Goal: Information Seeking & Learning: Learn about a topic

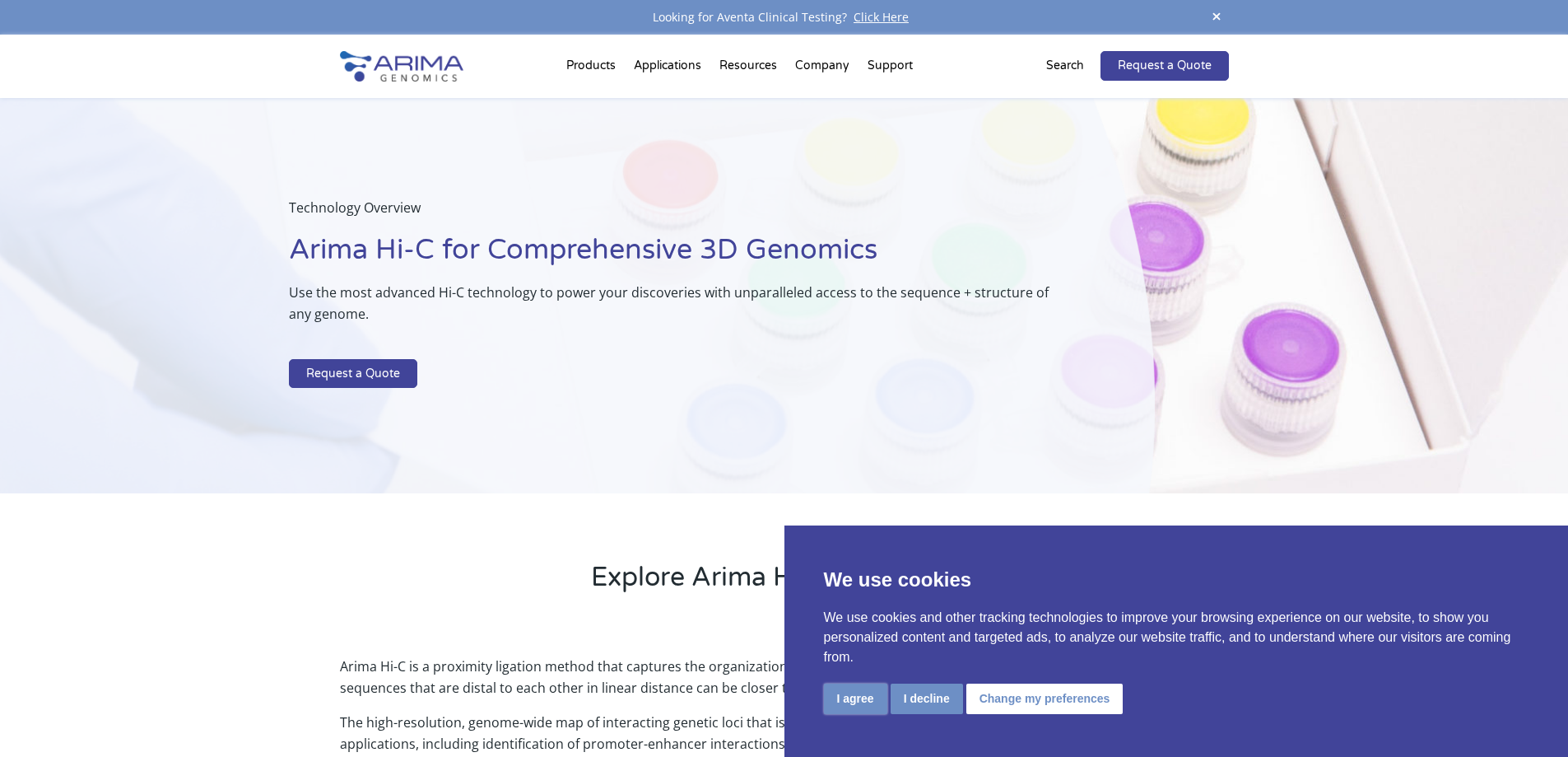
click at [853, 692] on button "I agree" at bounding box center [856, 698] width 63 height 31
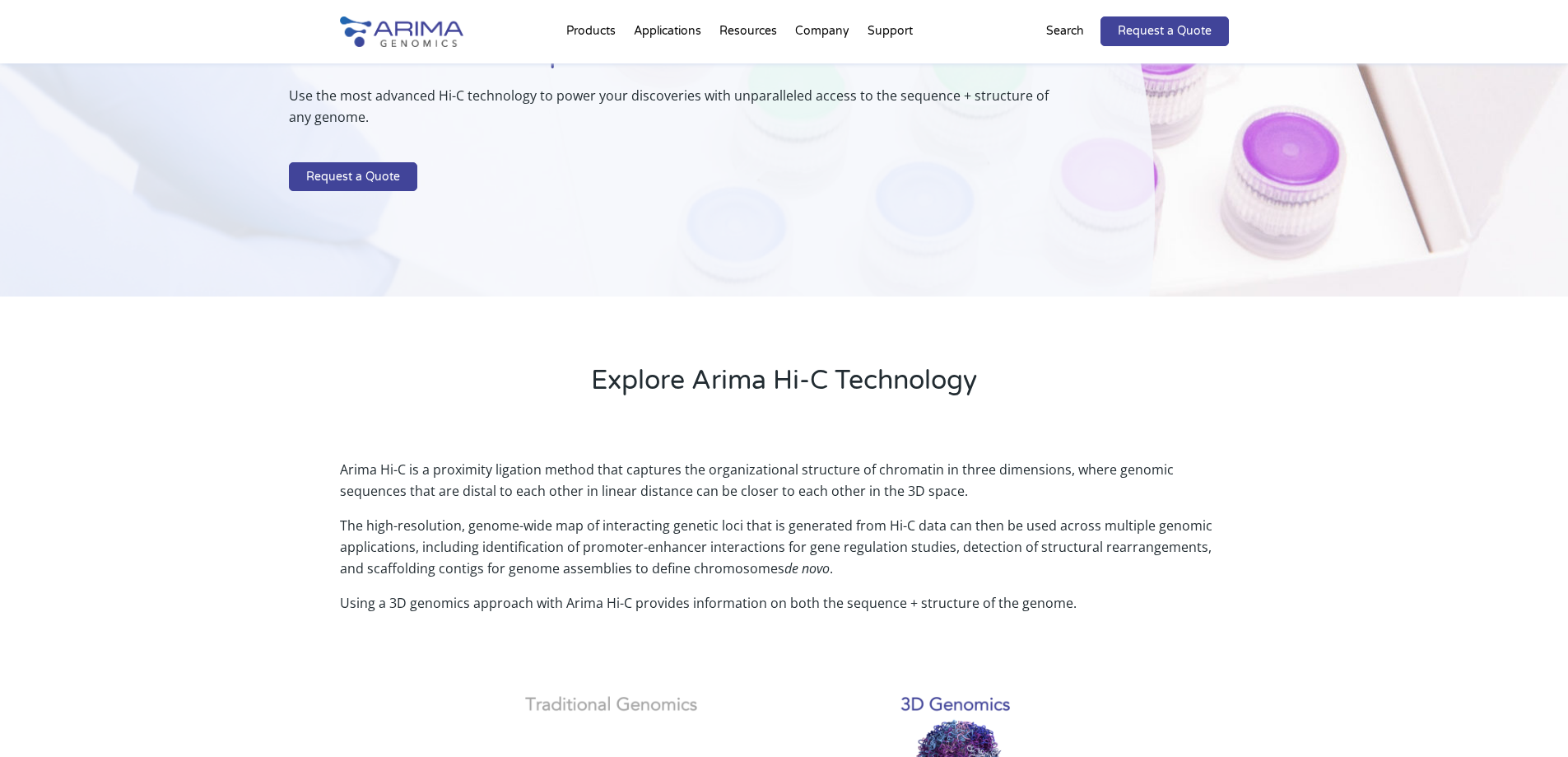
scroll to position [198, 0]
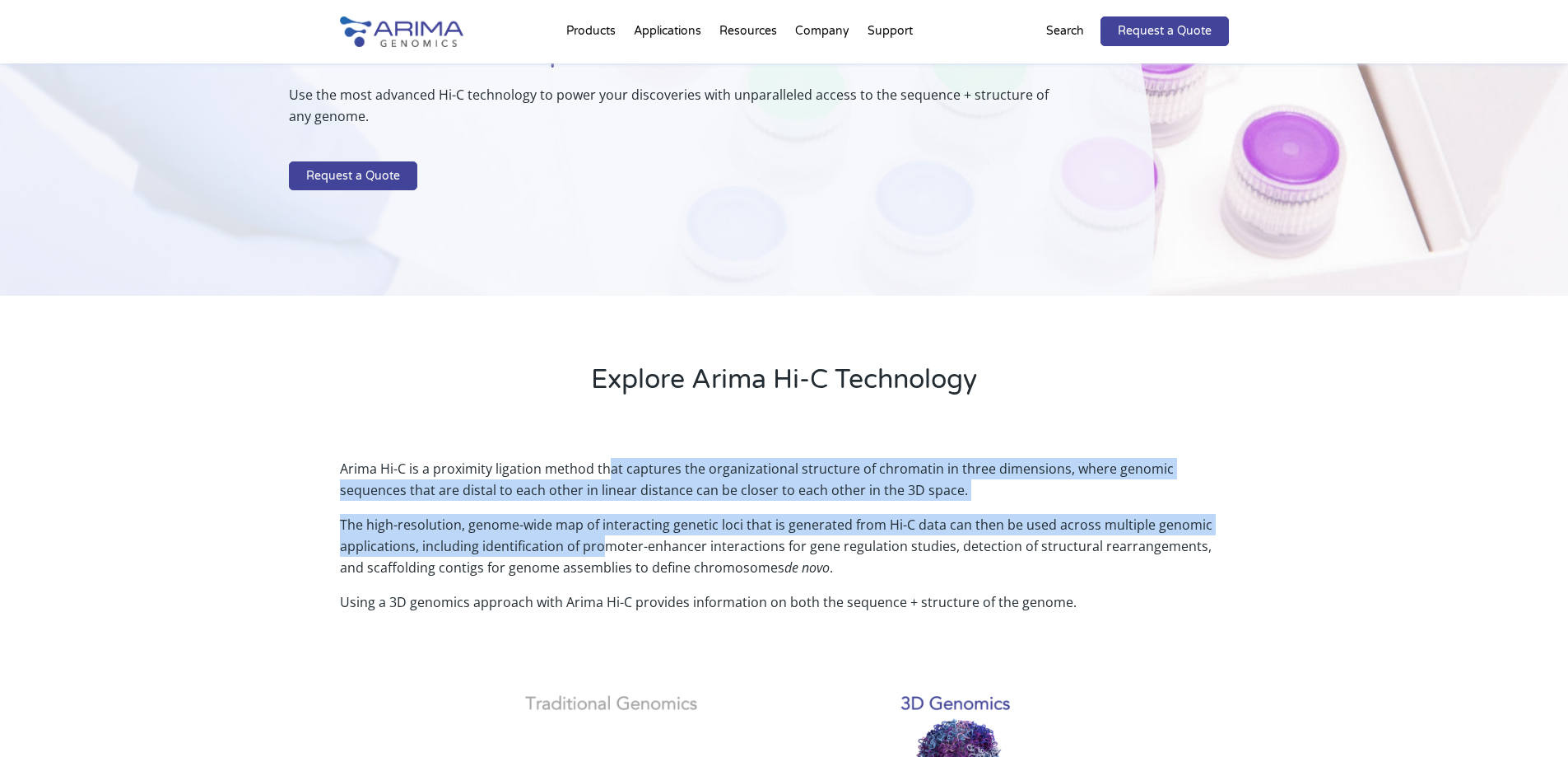
drag, startPoint x: 605, startPoint y: 474, endPoint x: 603, endPoint y: 546, distance: 72.0
click at [603, 546] on div "Arima Hi-C is a proximity ligation method that captures the organizational stru…" at bounding box center [784, 552] width 889 height 189
click at [603, 546] on p "The high-resolution, genome-wide map of interacting genetic loci that is genera…" at bounding box center [784, 552] width 889 height 77
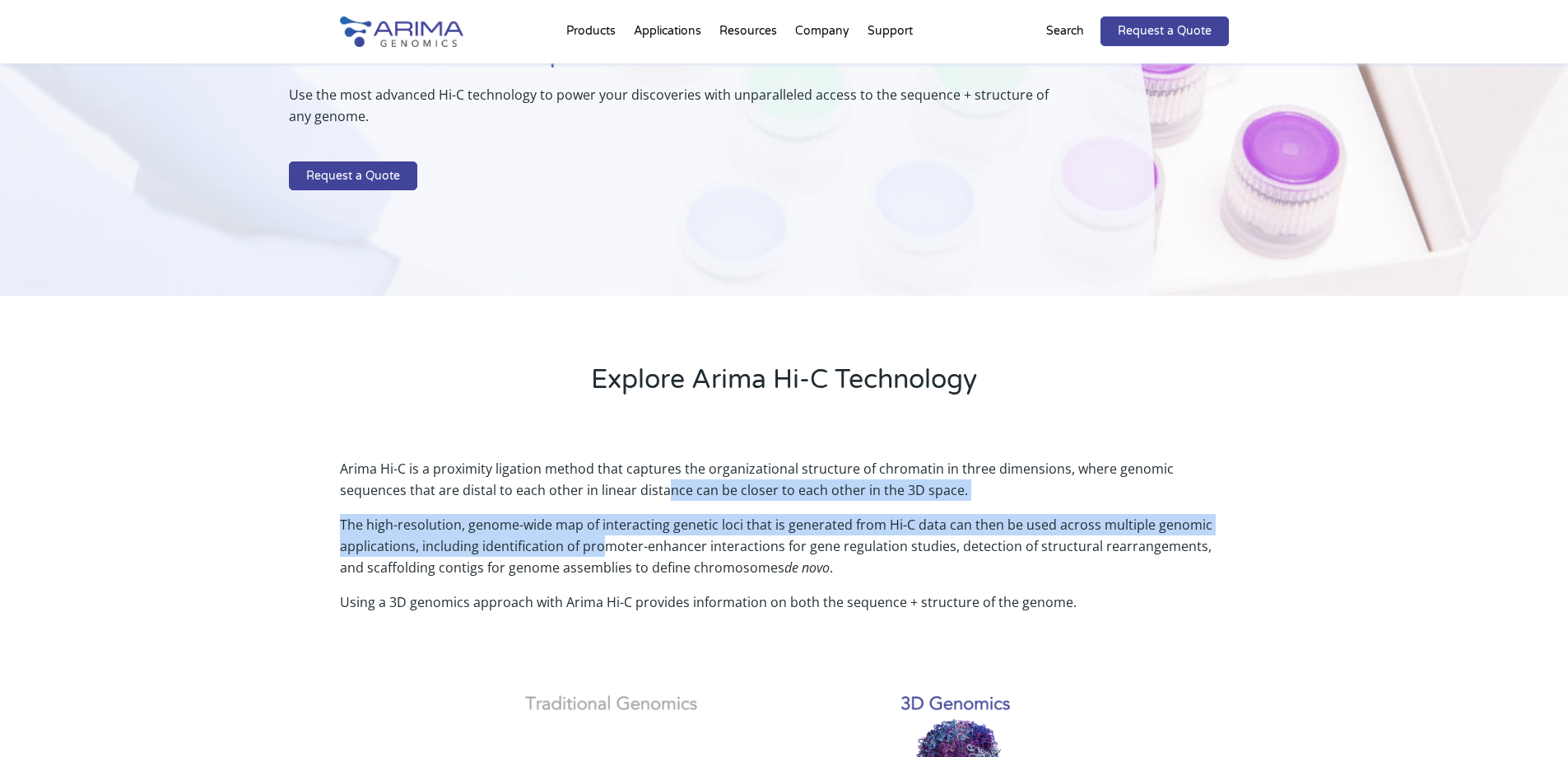
drag, startPoint x: 610, startPoint y: 555, endPoint x: 604, endPoint y: 543, distance: 13.4
click at [604, 543] on div "Arima Hi-C is a proximity ligation method that captures the organizational stru…" at bounding box center [784, 552] width 889 height 189
click at [604, 543] on p "The high-resolution, genome-wide map of interacting genetic loci that is genera…" at bounding box center [784, 552] width 889 height 77
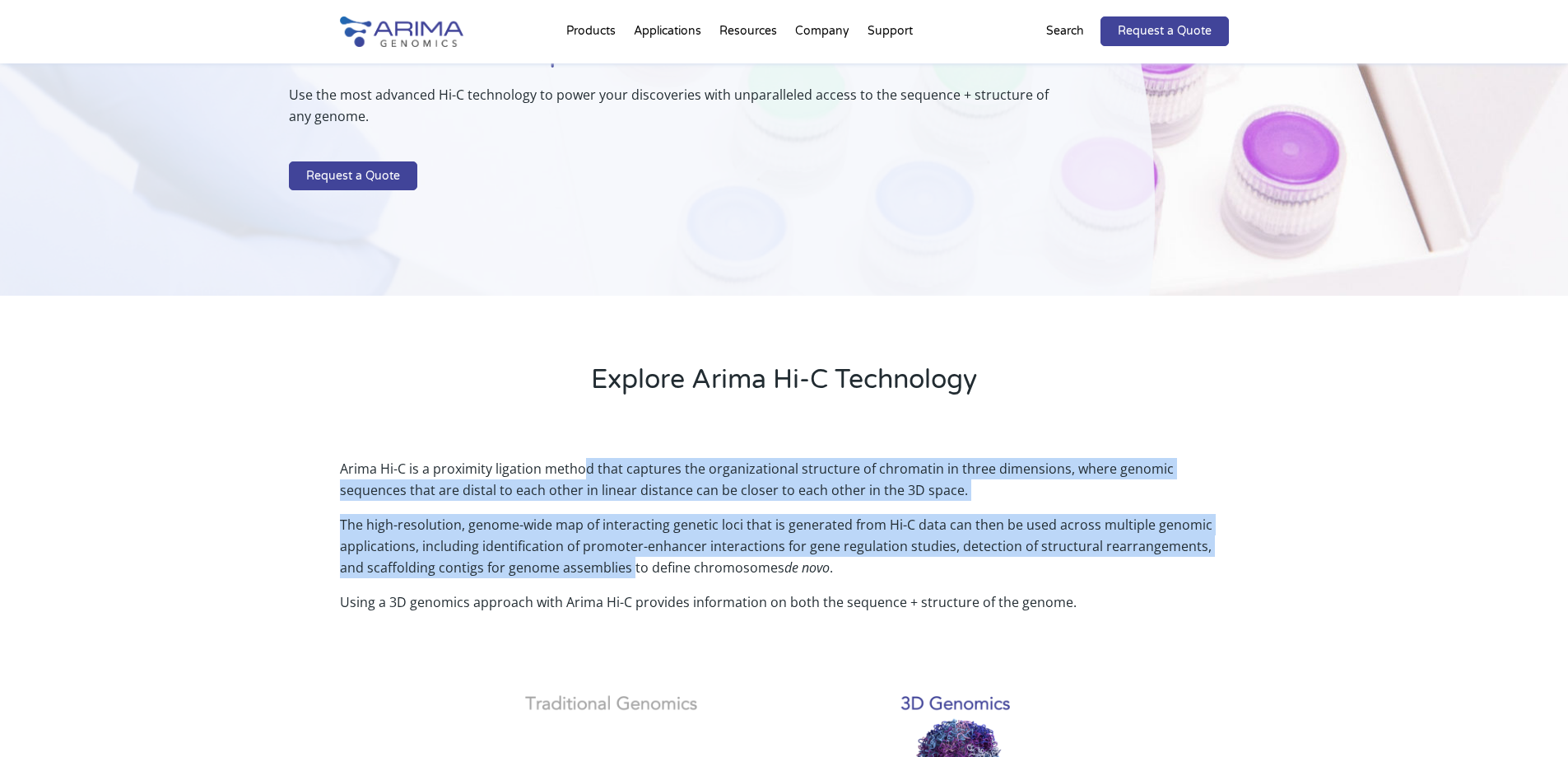
drag, startPoint x: 584, startPoint y: 471, endPoint x: 602, endPoint y: 563, distance: 93.7
click at [602, 563] on div "Arima Hi-C is a proximity ligation method that captures the organizational stru…" at bounding box center [784, 552] width 889 height 189
click at [602, 563] on p "The high-resolution, genome-wide map of interacting genetic loci that is genera…" at bounding box center [784, 552] width 889 height 77
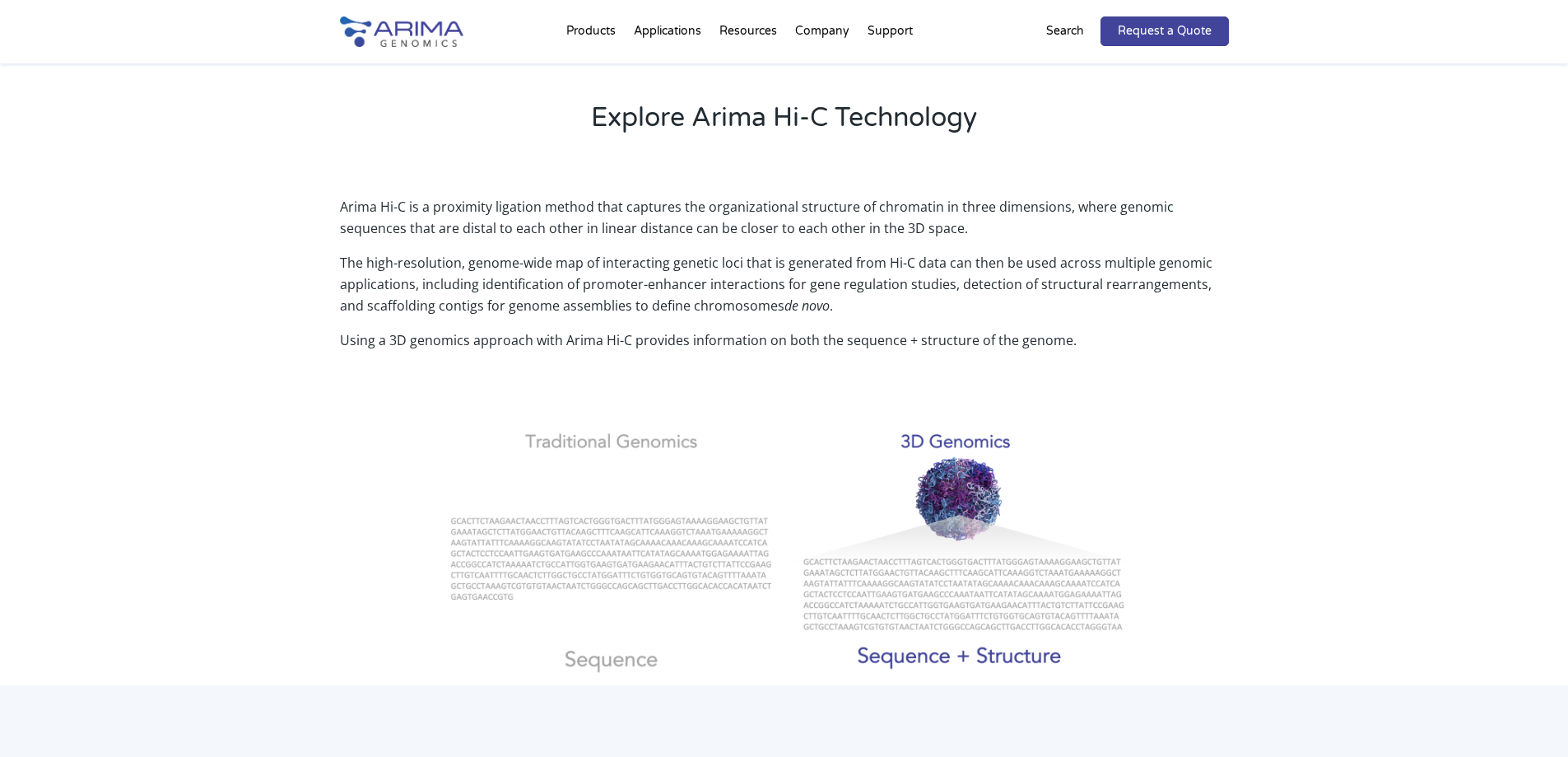
scroll to position [461, 0]
